Goal: Task Accomplishment & Management: Use online tool/utility

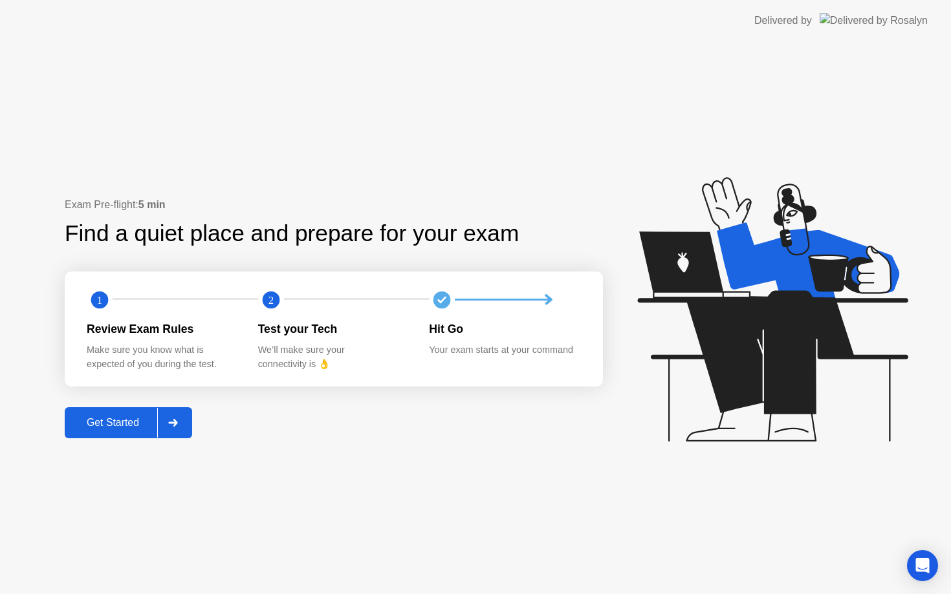
click at [178, 427] on div at bounding box center [172, 423] width 31 height 30
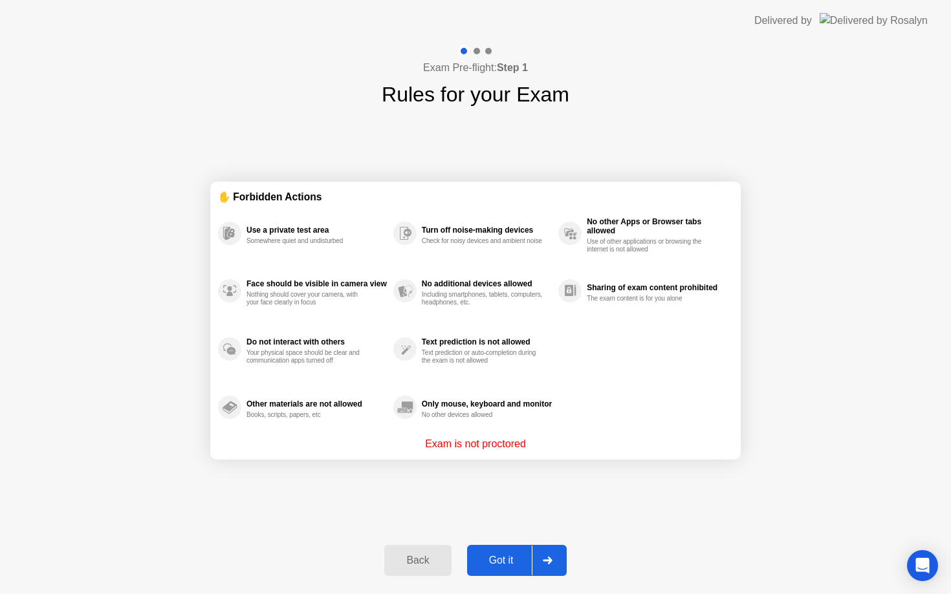
click at [554, 559] on div at bounding box center [547, 561] width 31 height 30
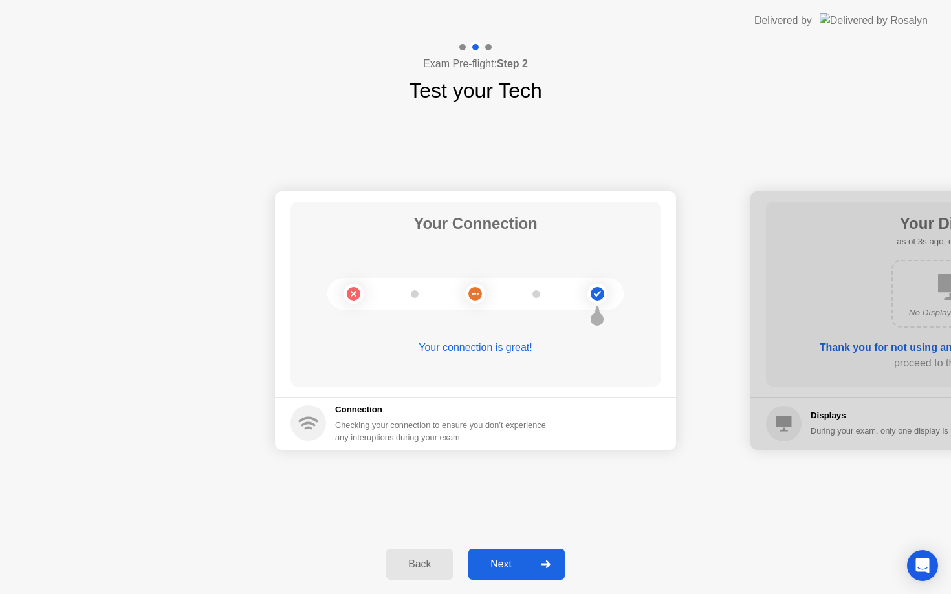
click at [550, 559] on div at bounding box center [545, 565] width 31 height 30
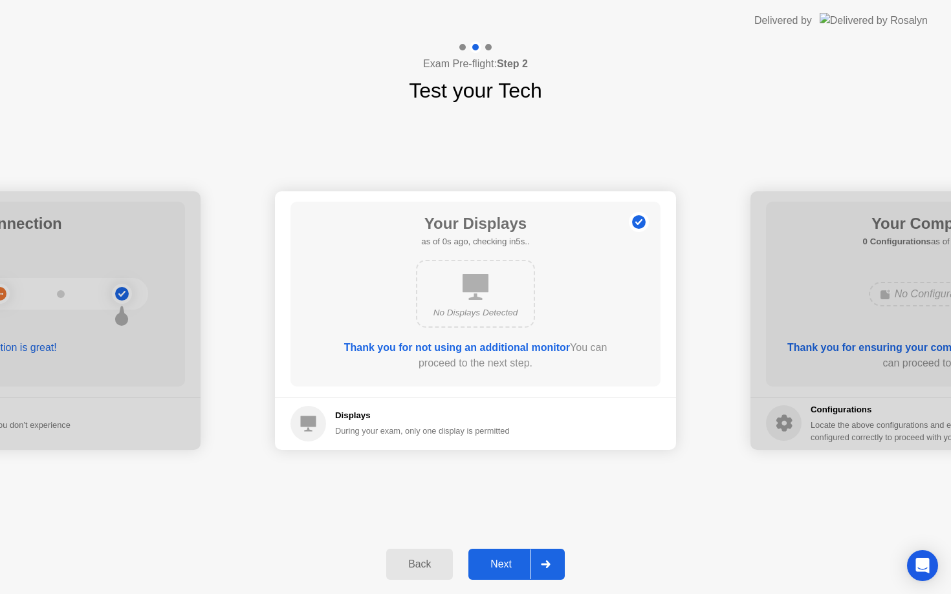
click at [550, 559] on div at bounding box center [545, 565] width 31 height 30
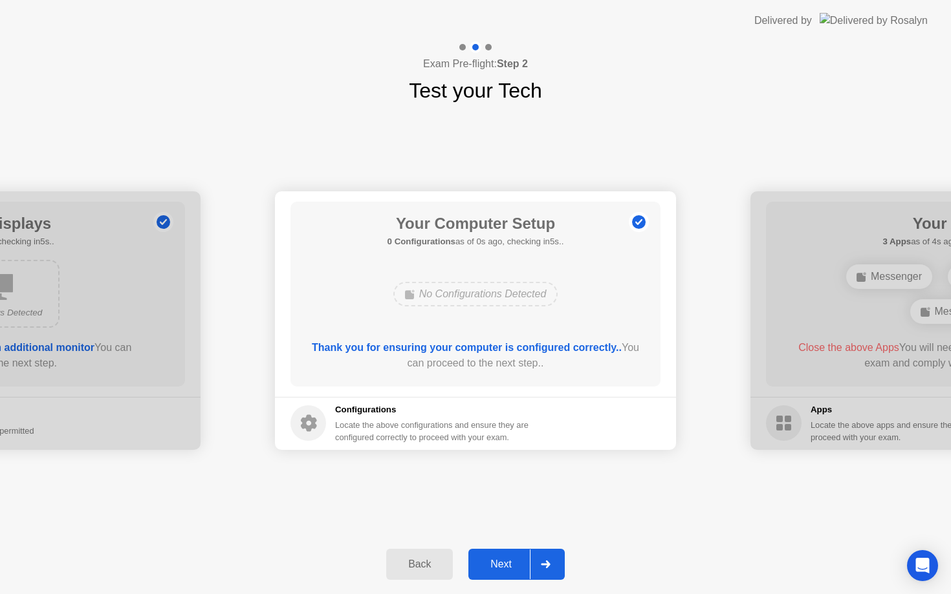
click at [550, 559] on div at bounding box center [545, 565] width 31 height 30
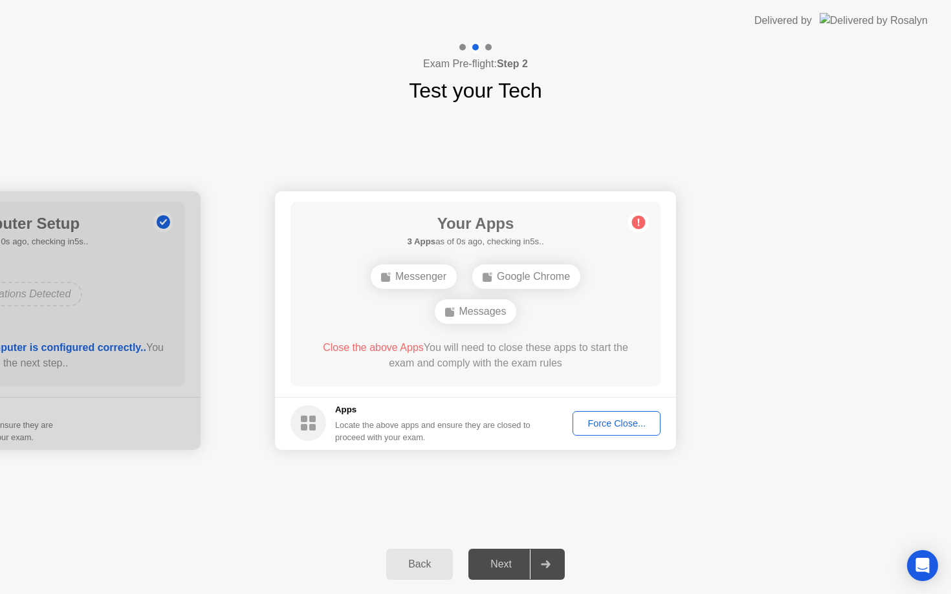
click at [550, 559] on div at bounding box center [545, 565] width 31 height 30
click at [501, 565] on div "Next" at bounding box center [501, 565] width 58 height 12
click at [601, 421] on div "Force Close..." at bounding box center [616, 423] width 79 height 10
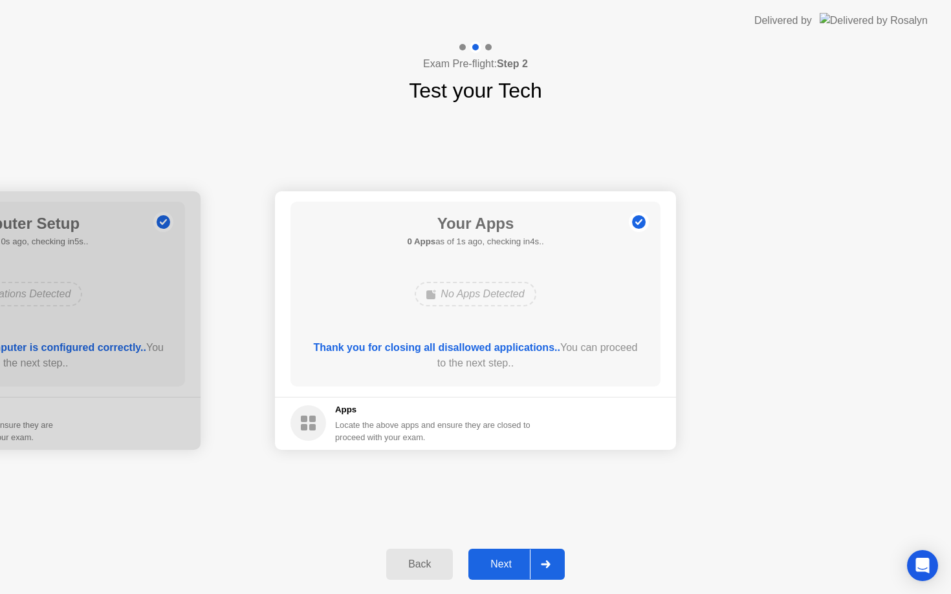
click at [512, 567] on div "Next" at bounding box center [501, 565] width 58 height 12
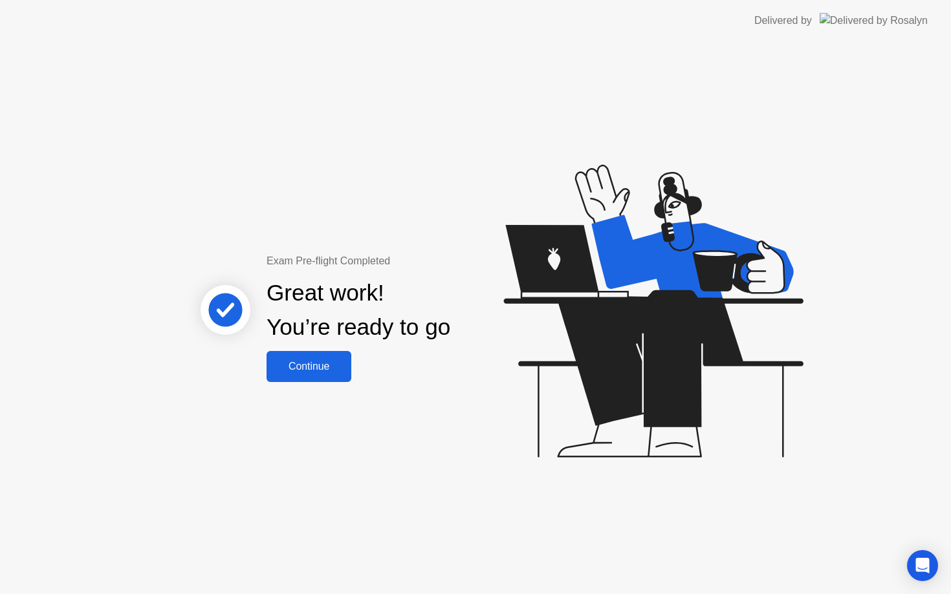
click at [278, 361] on div "Continue" at bounding box center [308, 367] width 77 height 12
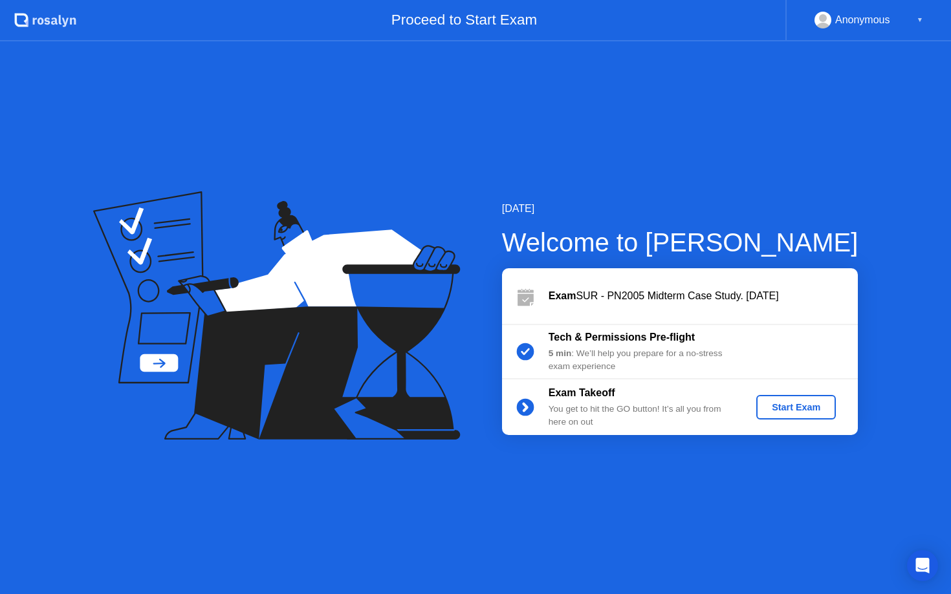
click at [767, 396] on button "Start Exam" at bounding box center [796, 407] width 80 height 25
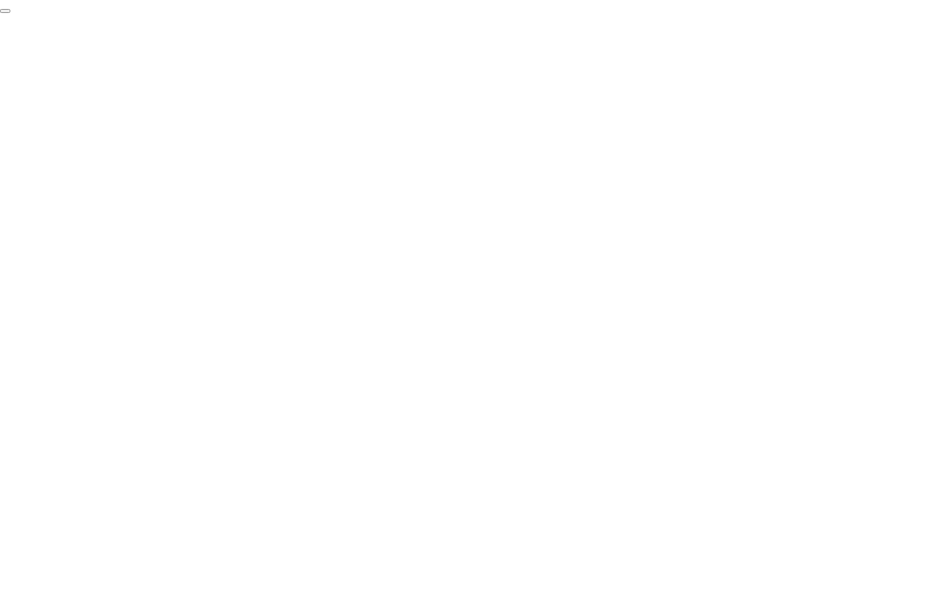
click div "End Proctoring Session"
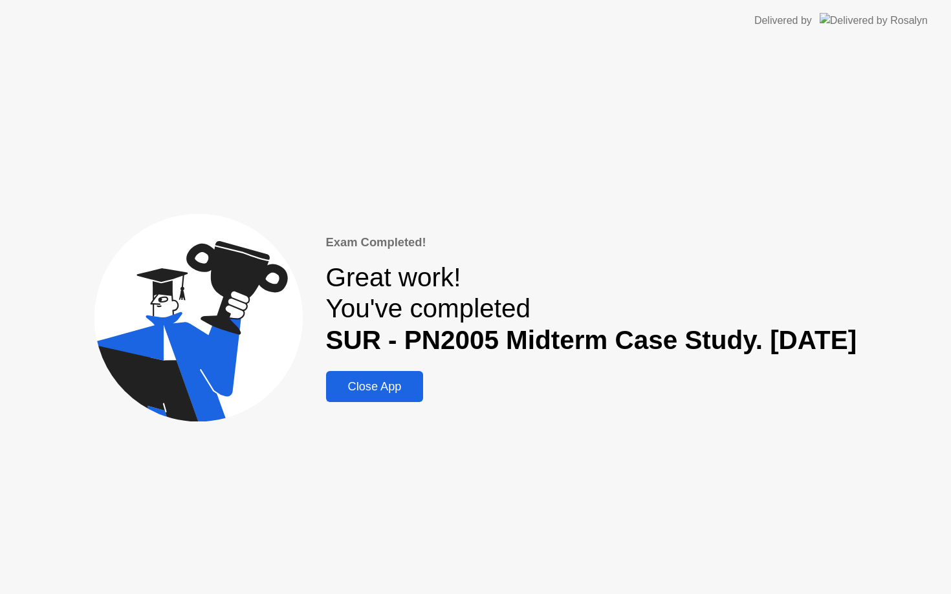
click at [330, 380] on div "Close App" at bounding box center [375, 387] width 90 height 14
